Goal: Transaction & Acquisition: Book appointment/travel/reservation

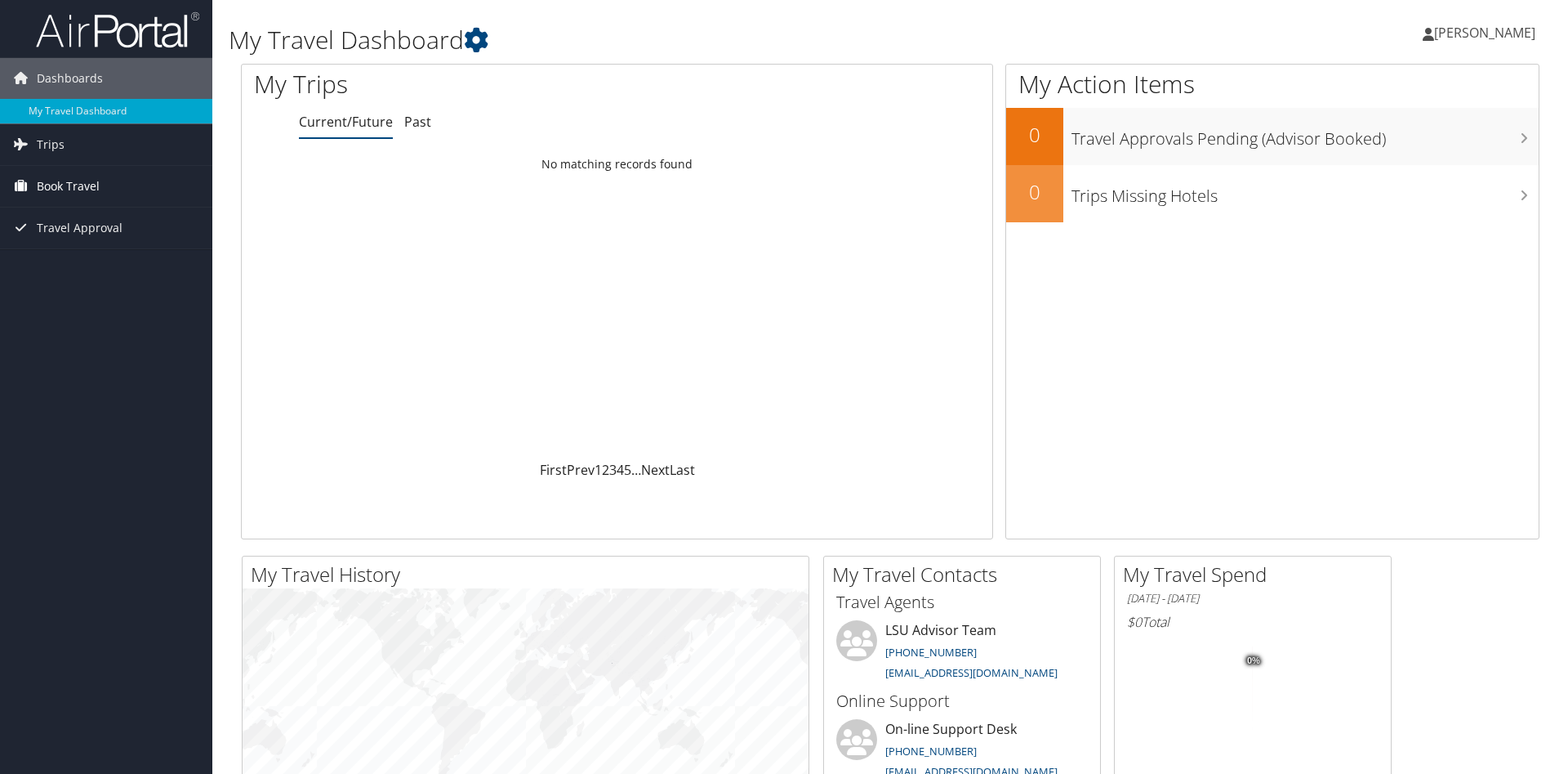
click at [94, 189] on span "Book Travel" at bounding box center [68, 186] width 63 height 41
click at [83, 244] on link "Book/Manage Online Trips" at bounding box center [106, 243] width 213 height 24
click at [131, 241] on link "Book/Manage Online Trips" at bounding box center [106, 243] width 213 height 24
